Goal: Transaction & Acquisition: Purchase product/service

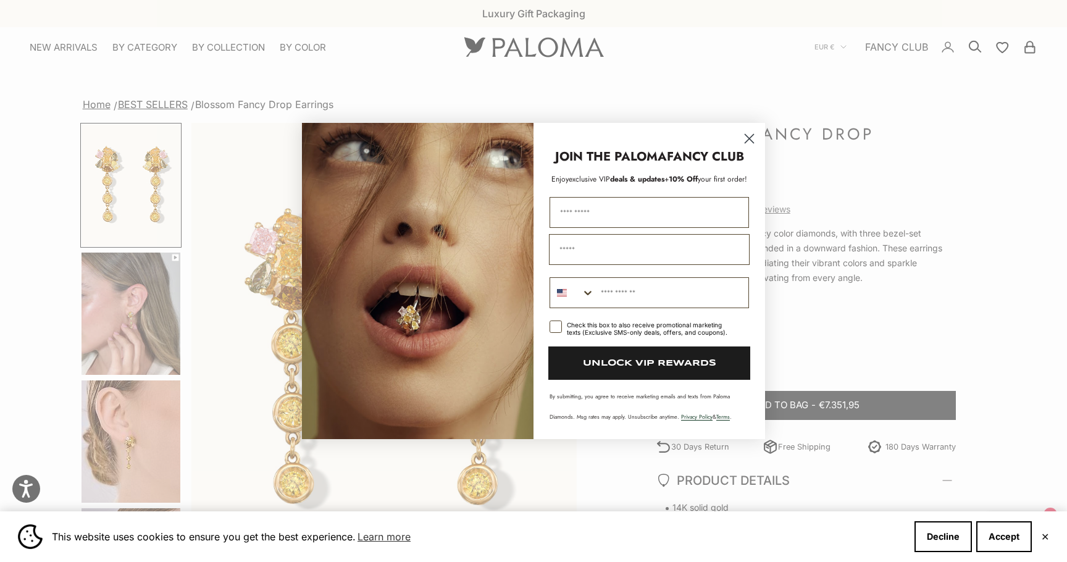
click at [752, 137] on circle "Close dialog" at bounding box center [749, 138] width 20 height 20
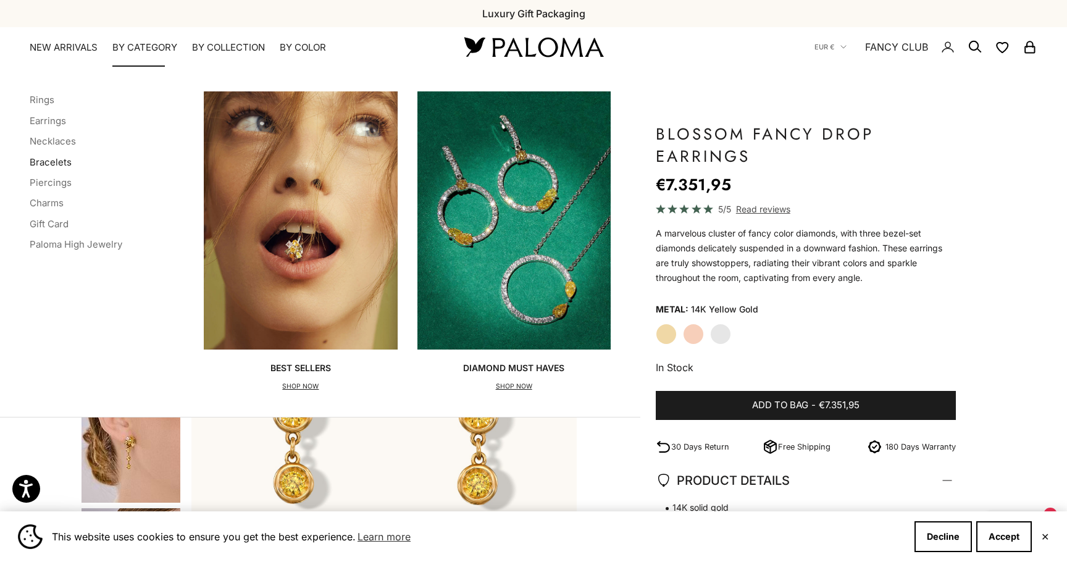
click at [65, 163] on link "Bracelets" at bounding box center [51, 162] width 42 height 12
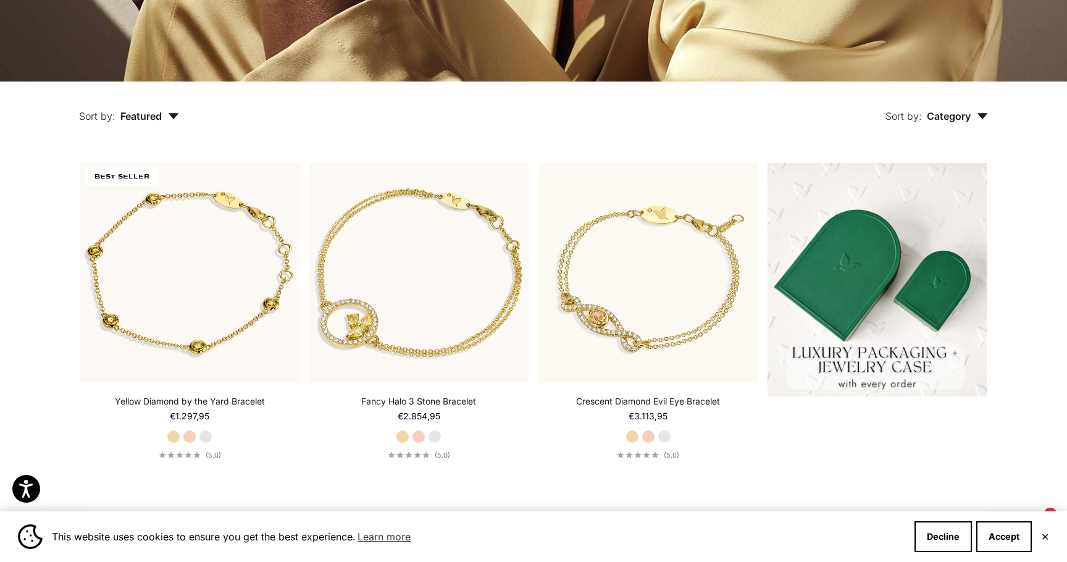
scroll to position [307, 0]
